Goal: Task Accomplishment & Management: Complete application form

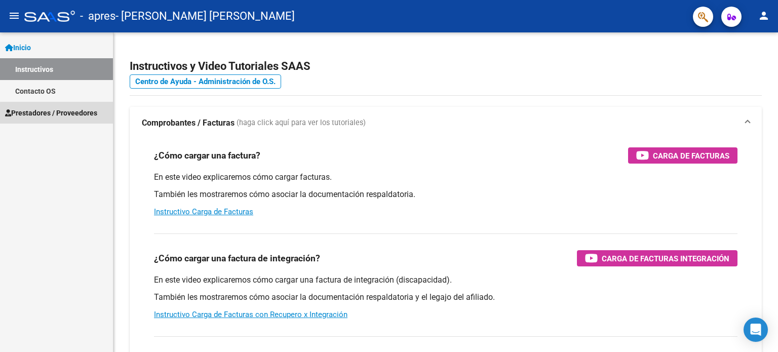
click at [82, 115] on span "Prestadores / Proveedores" at bounding box center [51, 112] width 92 height 11
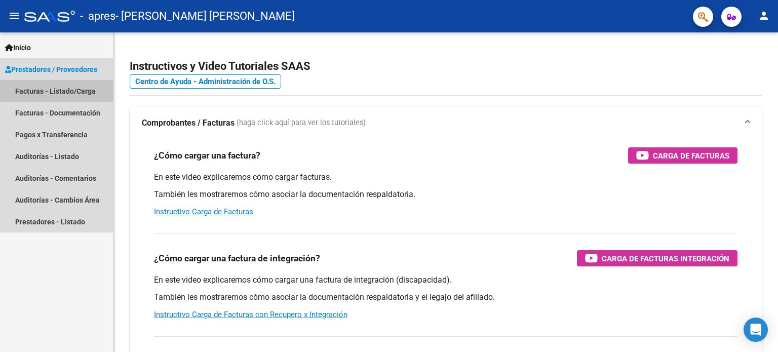
click at [77, 89] on link "Facturas - Listado/Carga" at bounding box center [56, 91] width 113 height 22
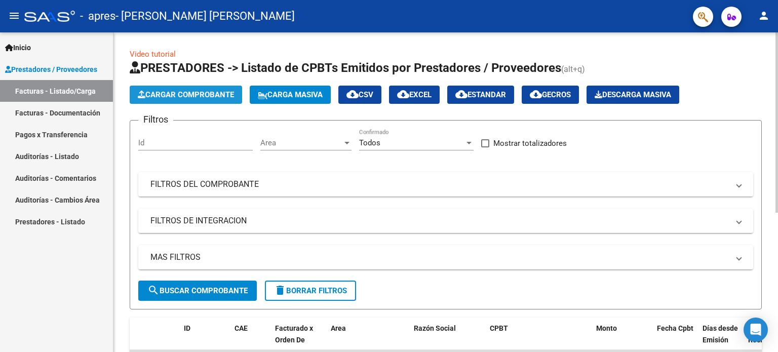
click at [191, 93] on span "Cargar Comprobante" at bounding box center [186, 94] width 96 height 9
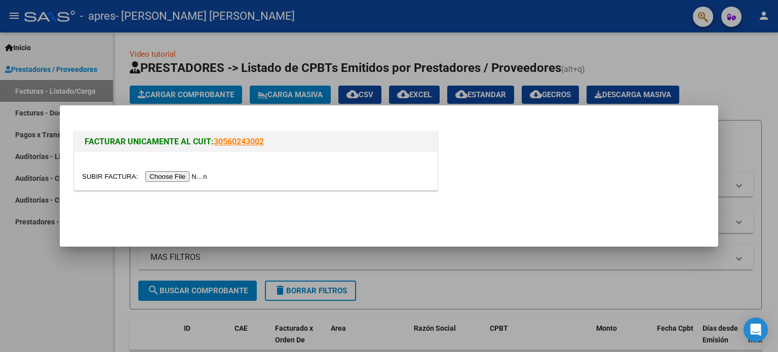
click at [178, 177] on input "file" at bounding box center [146, 176] width 128 height 11
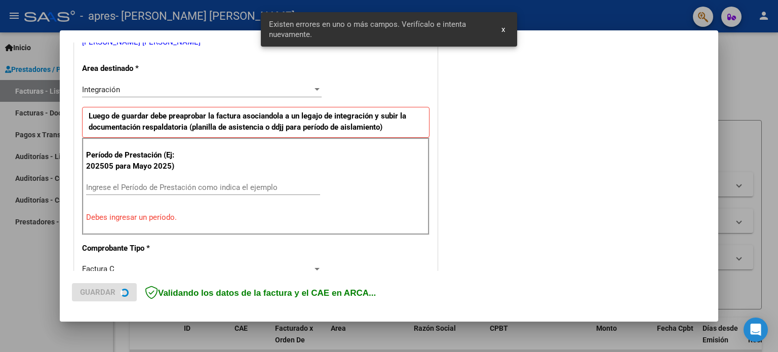
scroll to position [237, 0]
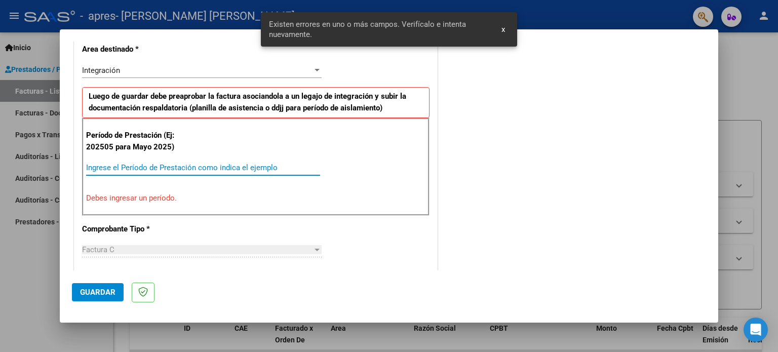
click at [261, 163] on input "Ingrese el Período de Prestación como indica el ejemplo" at bounding box center [203, 167] width 234 height 9
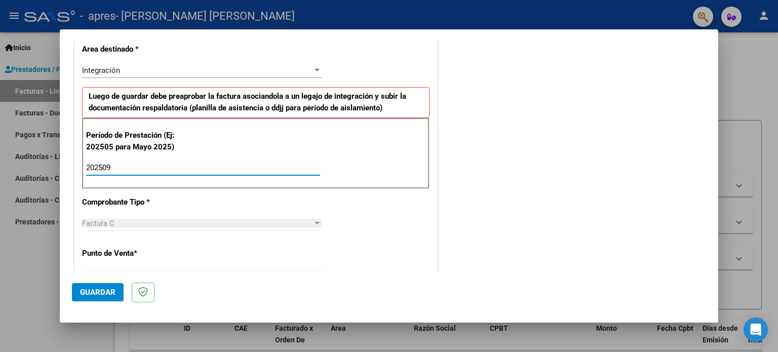
type input "202509"
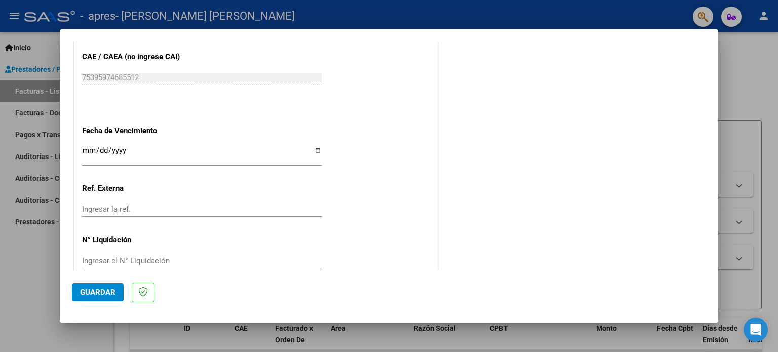
scroll to position [661, 0]
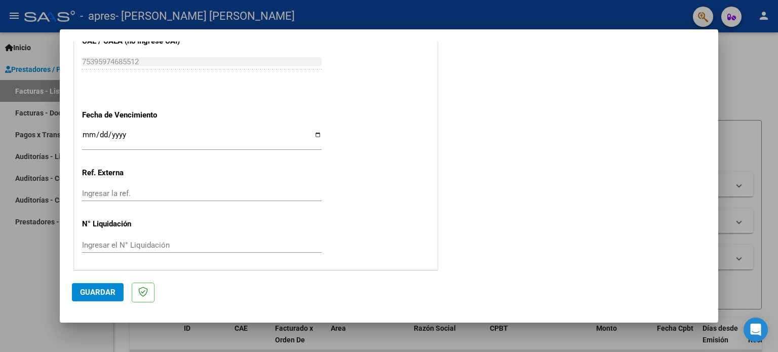
click at [101, 290] on span "Guardar" at bounding box center [97, 292] width 35 height 9
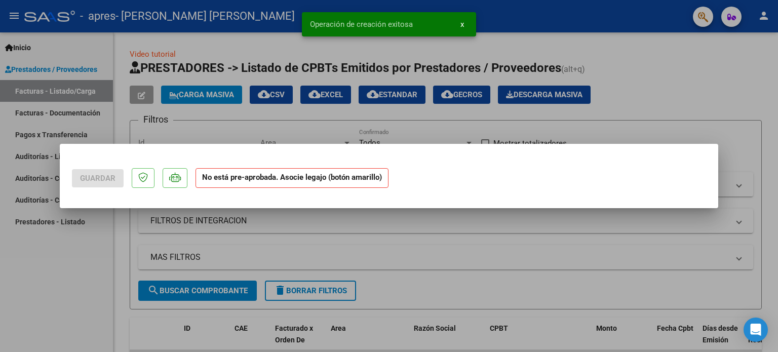
scroll to position [0, 0]
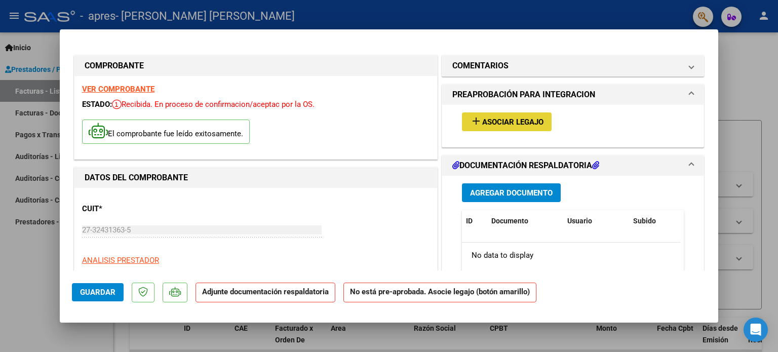
click at [475, 124] on mat-icon "add" at bounding box center [476, 121] width 12 height 12
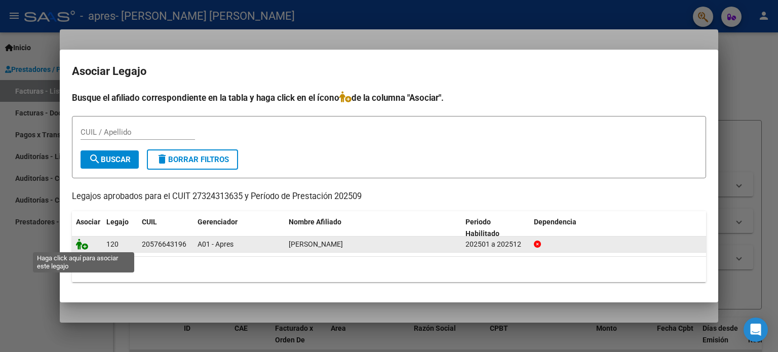
click at [85, 246] on icon at bounding box center [82, 244] width 12 height 11
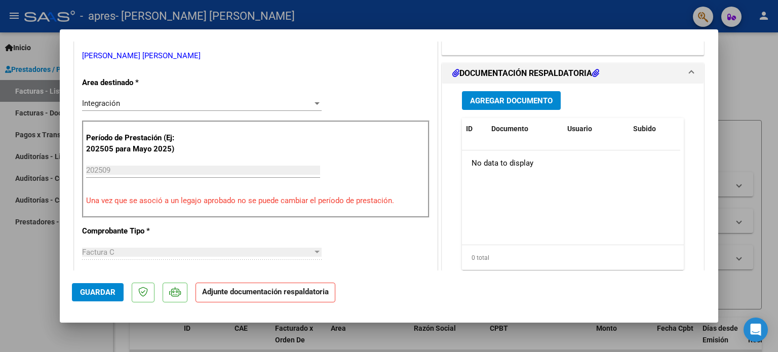
scroll to position [230, 0]
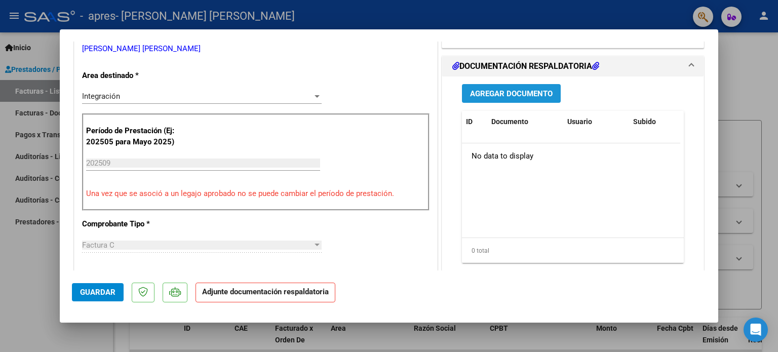
click at [523, 90] on span "Agregar Documento" at bounding box center [511, 93] width 83 height 9
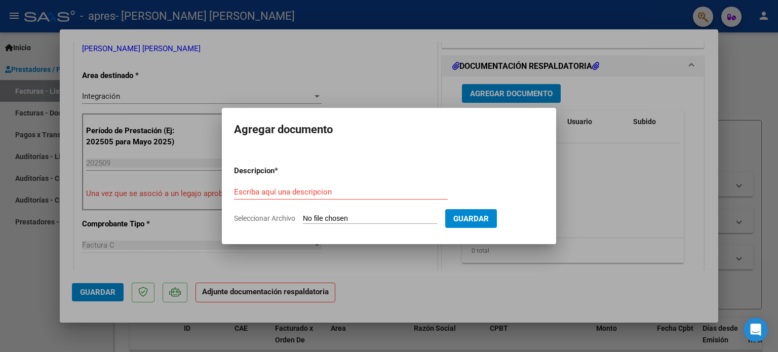
click at [312, 217] on input "Seleccionar Archivo" at bounding box center [370, 219] width 134 height 10
type input "C:\fakepath\PLANILLA [PERSON_NAME] M [DATE].pdf"
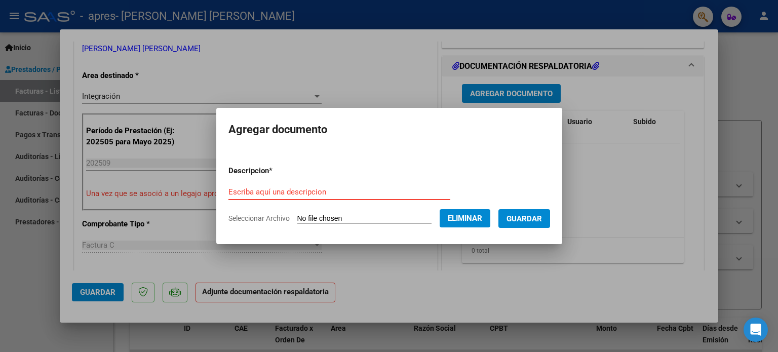
click at [362, 191] on input "Escriba aquí una descripcion" at bounding box center [339, 191] width 222 height 9
type input "PLANILLA [PERSON_NAME] TO [DATE]"
click at [535, 214] on span "Guardar" at bounding box center [523, 218] width 35 height 9
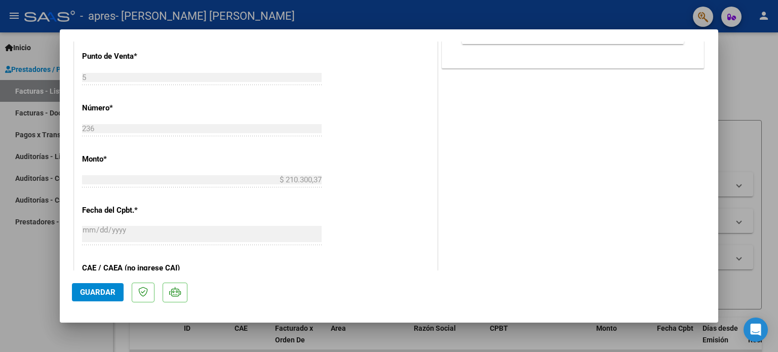
scroll to position [458, 0]
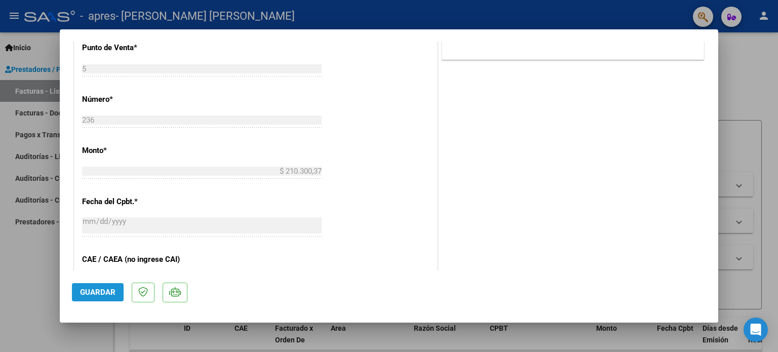
click at [83, 296] on span "Guardar" at bounding box center [97, 292] width 35 height 9
click at [95, 289] on span "Guardar" at bounding box center [97, 292] width 35 height 9
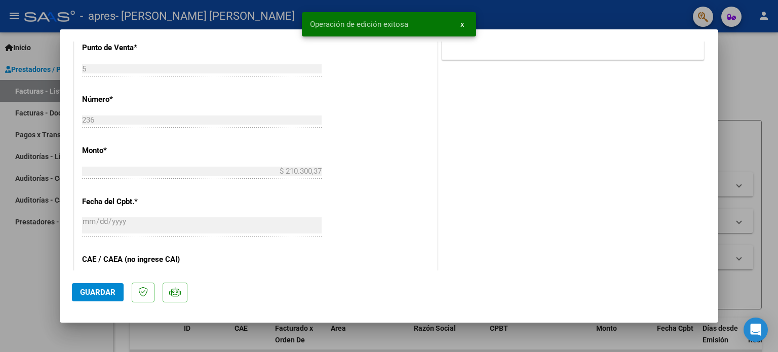
click at [743, 87] on div at bounding box center [389, 176] width 778 height 352
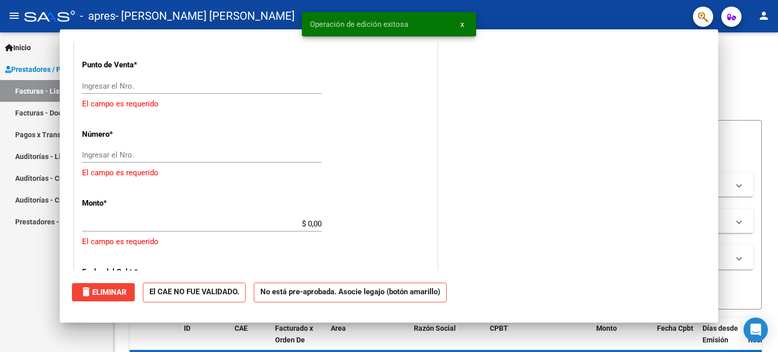
scroll to position [0, 0]
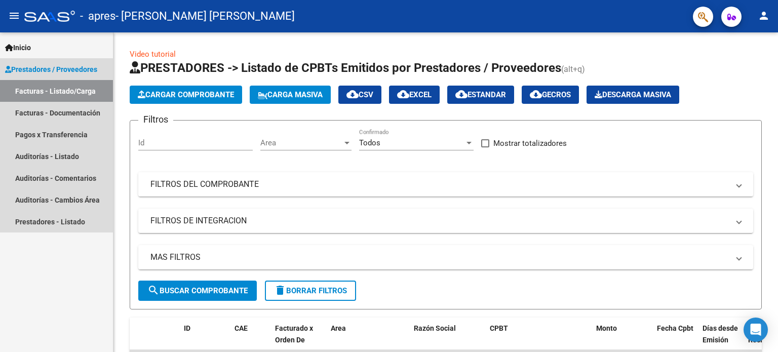
click at [80, 88] on link "Facturas - Listado/Carga" at bounding box center [56, 91] width 113 height 22
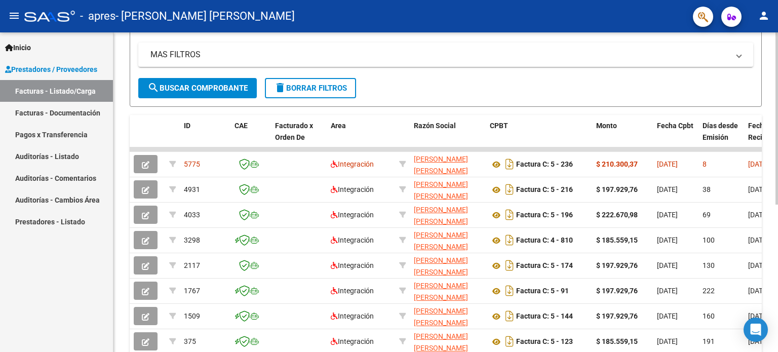
scroll to position [204, 0]
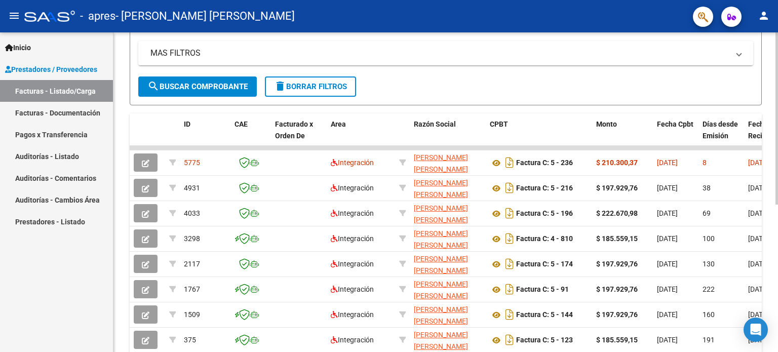
click at [777, 285] on div at bounding box center [776, 231] width 3 height 172
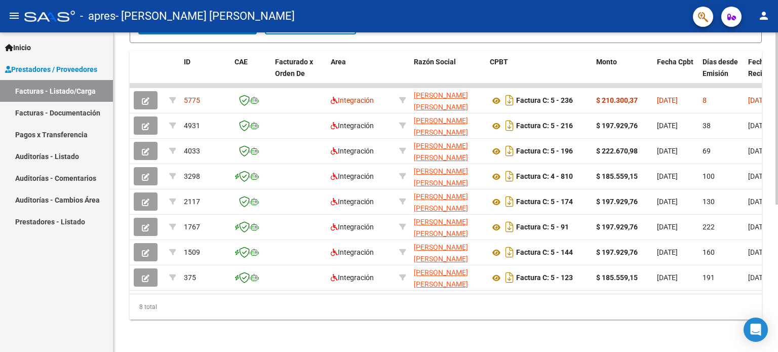
click at [766, 261] on div "Video tutorial PRESTADORES -> Listado de CPBTs Emitidos por Prestadores / Prove…" at bounding box center [446, 59] width 667 height 586
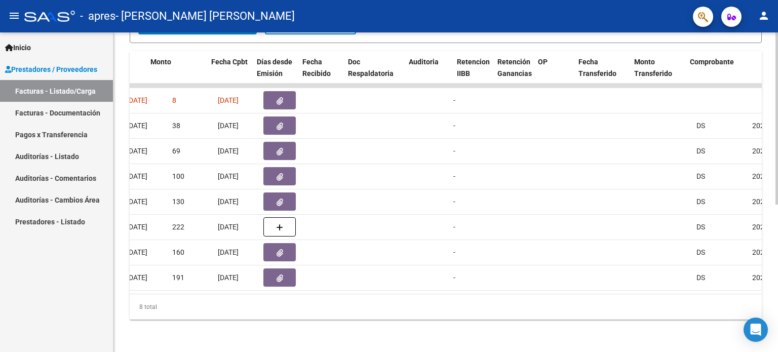
scroll to position [0, 0]
